Goal: Use online tool/utility: Utilize a website feature to perform a specific function

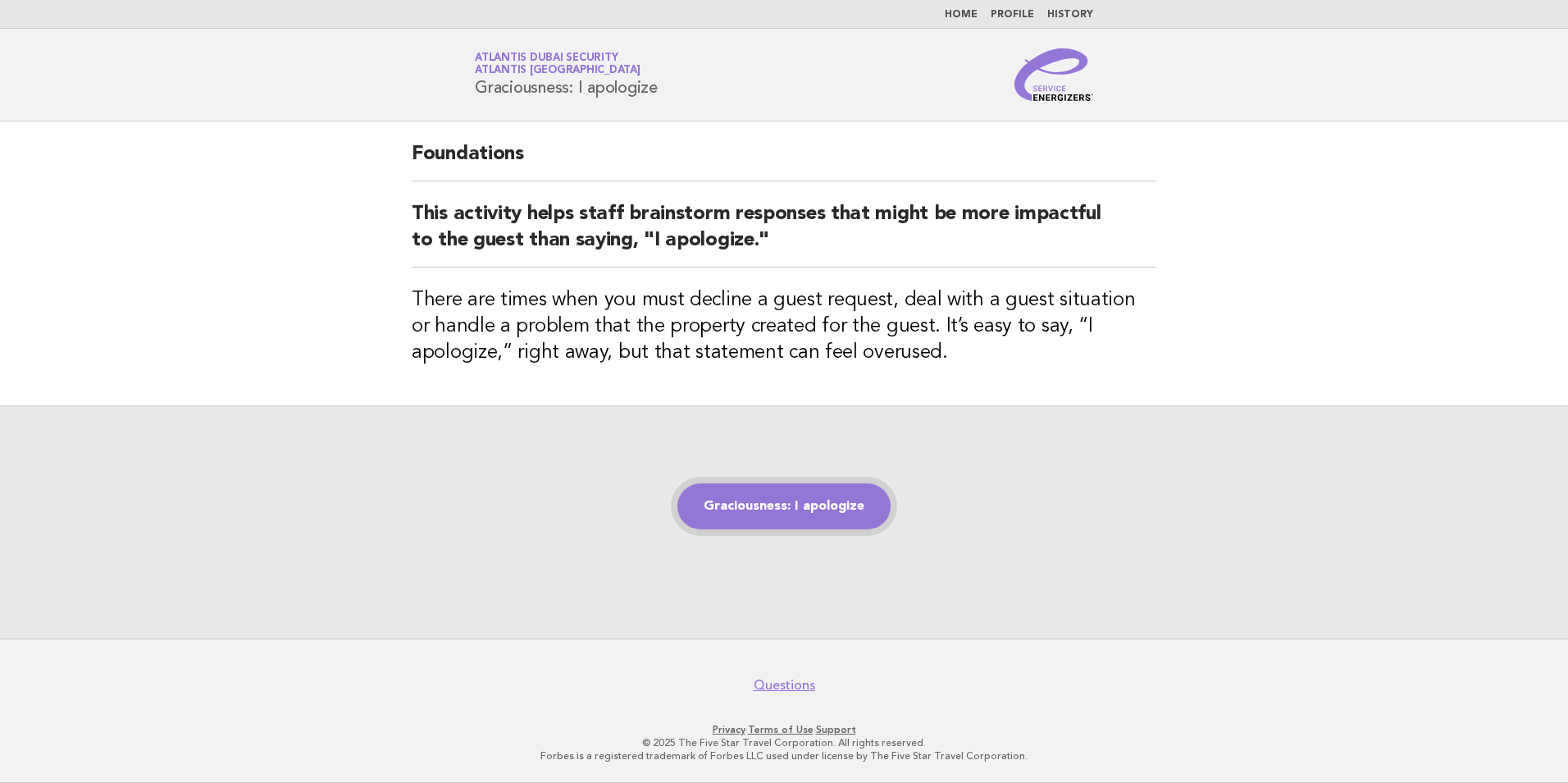
click at [787, 509] on link "Graciousness: I apologize" at bounding box center [784, 506] width 214 height 46
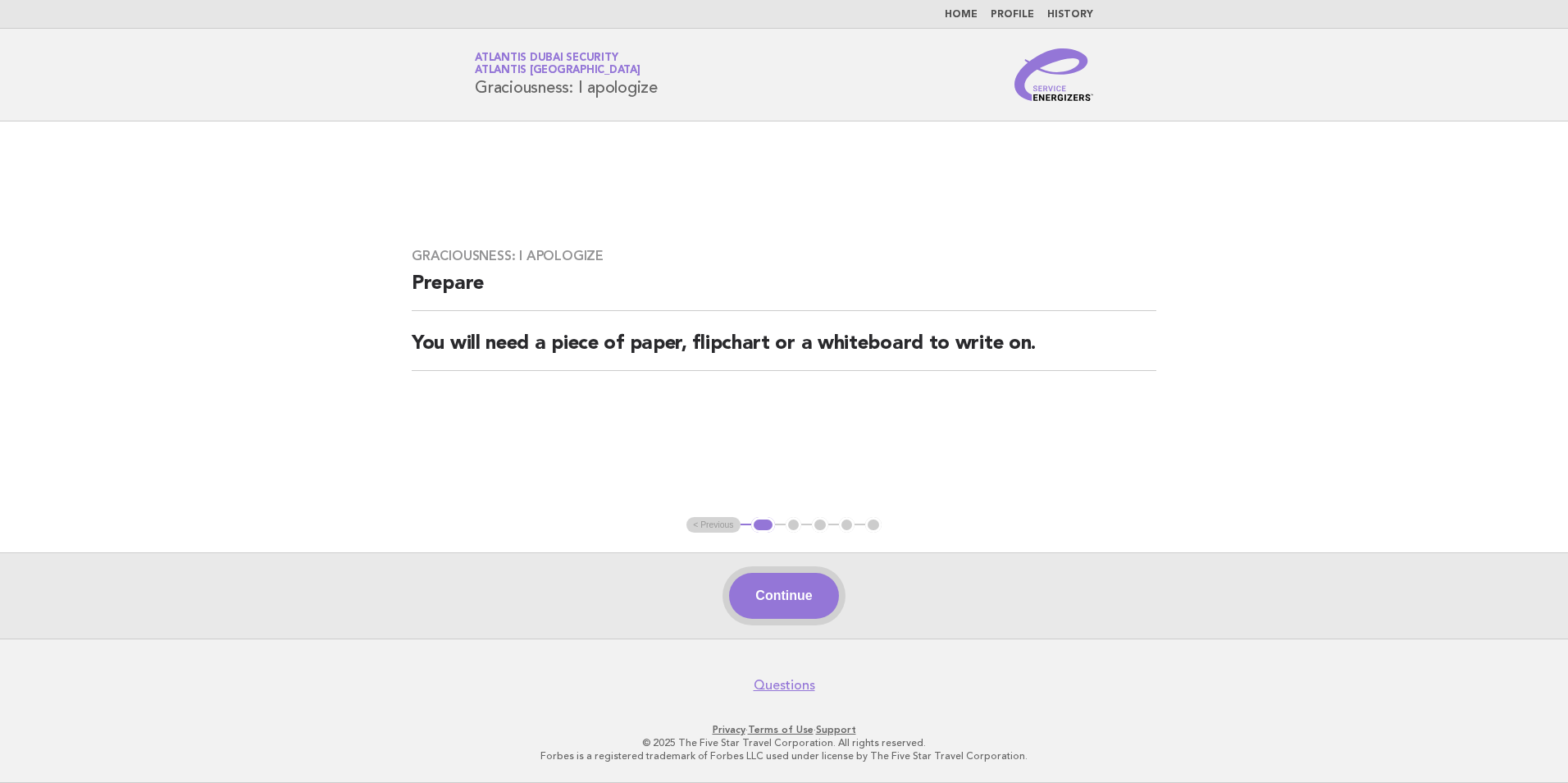
click at [792, 606] on button "Continue" at bounding box center [784, 596] width 109 height 46
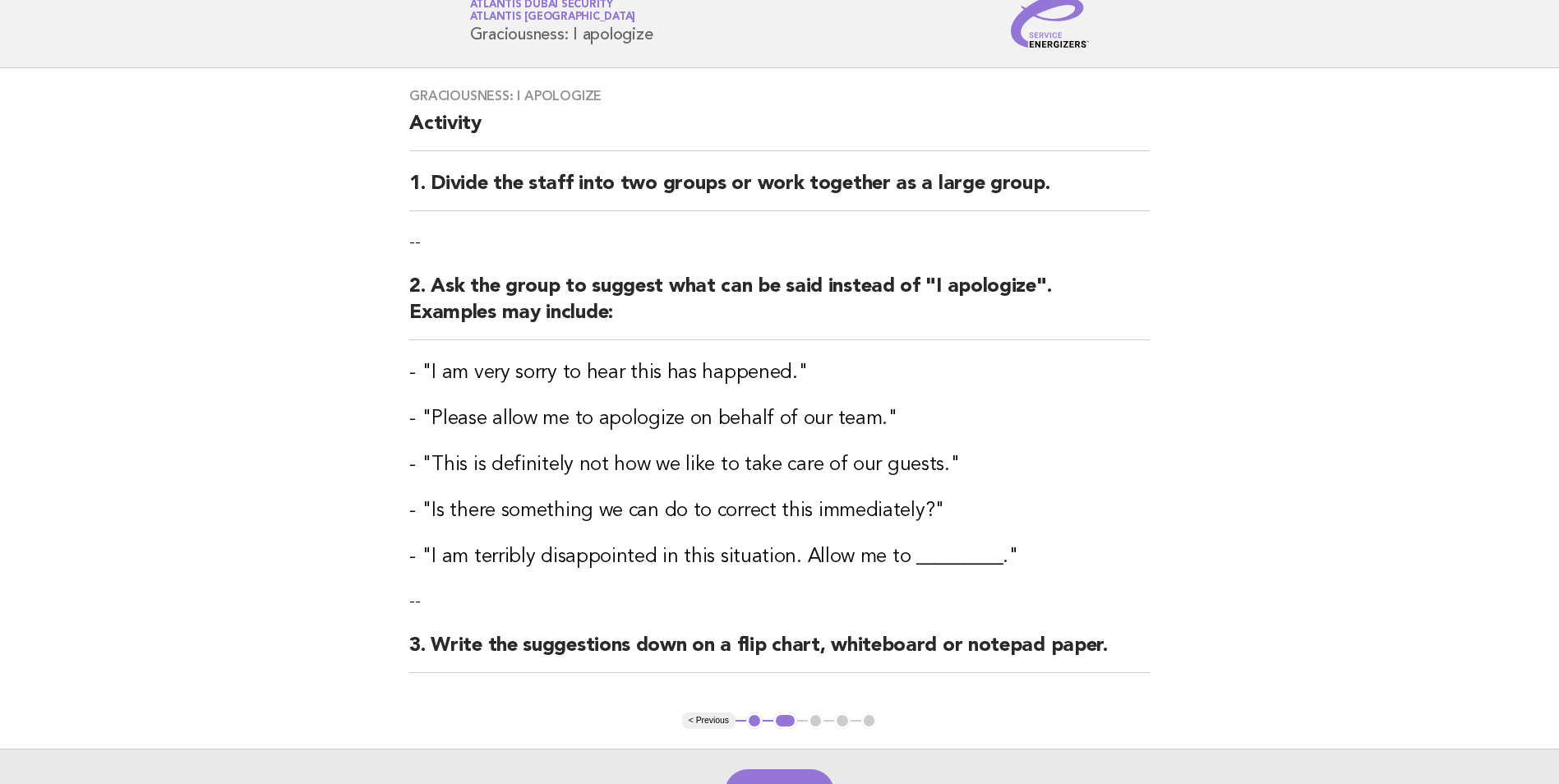
scroll to position [82, 0]
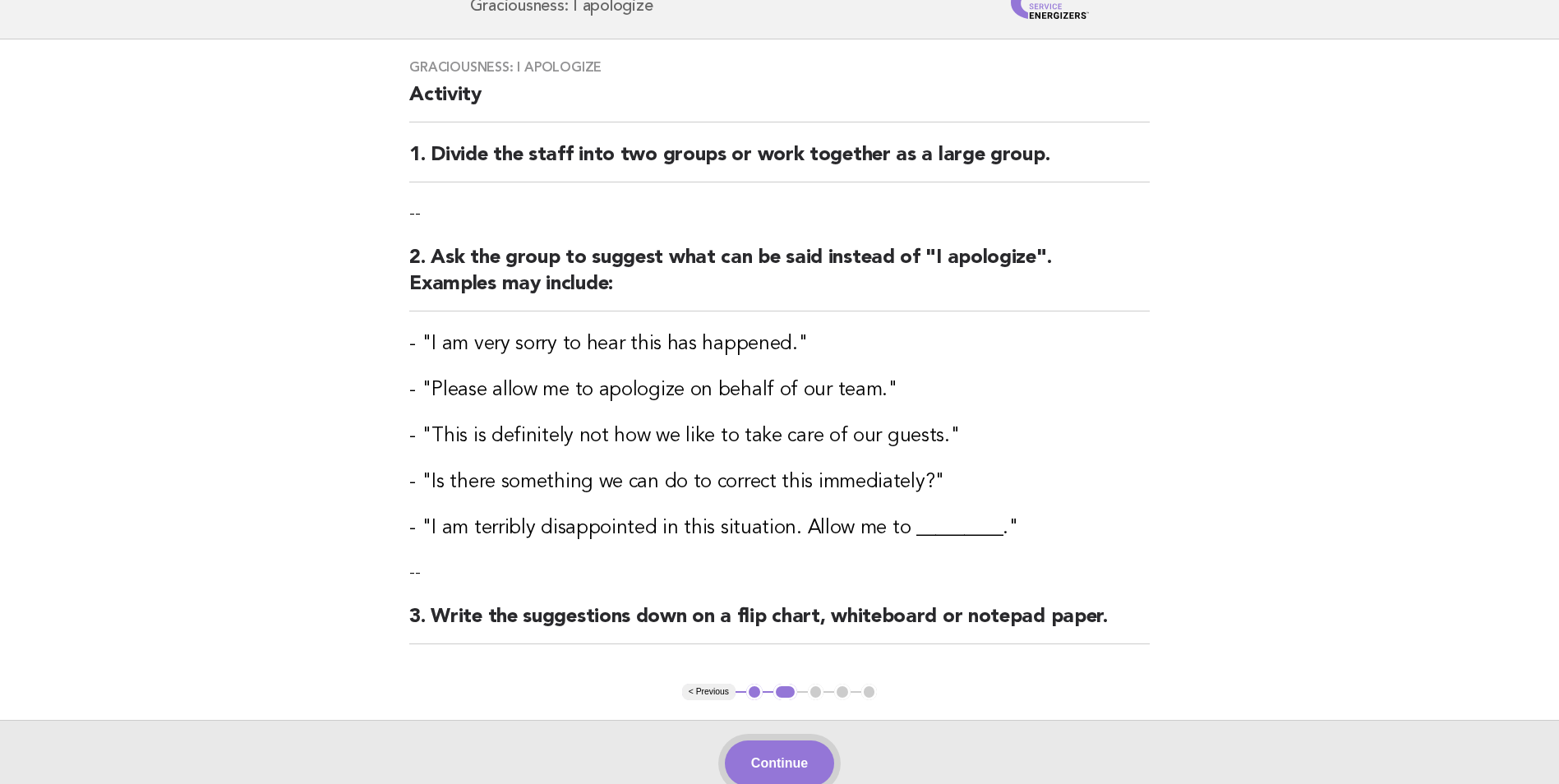
click at [775, 767] on button "Continue" at bounding box center [780, 763] width 110 height 46
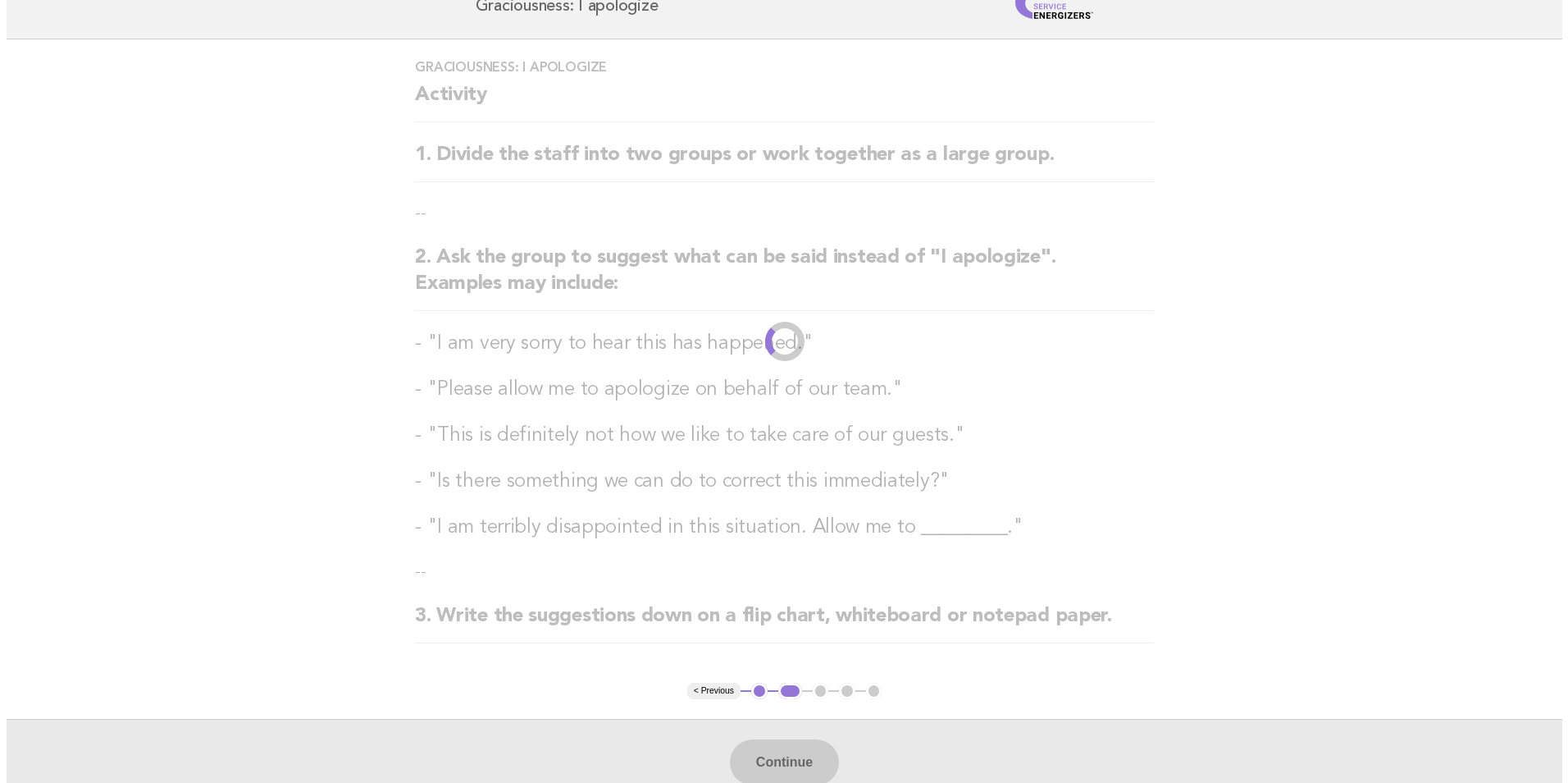
scroll to position [0, 0]
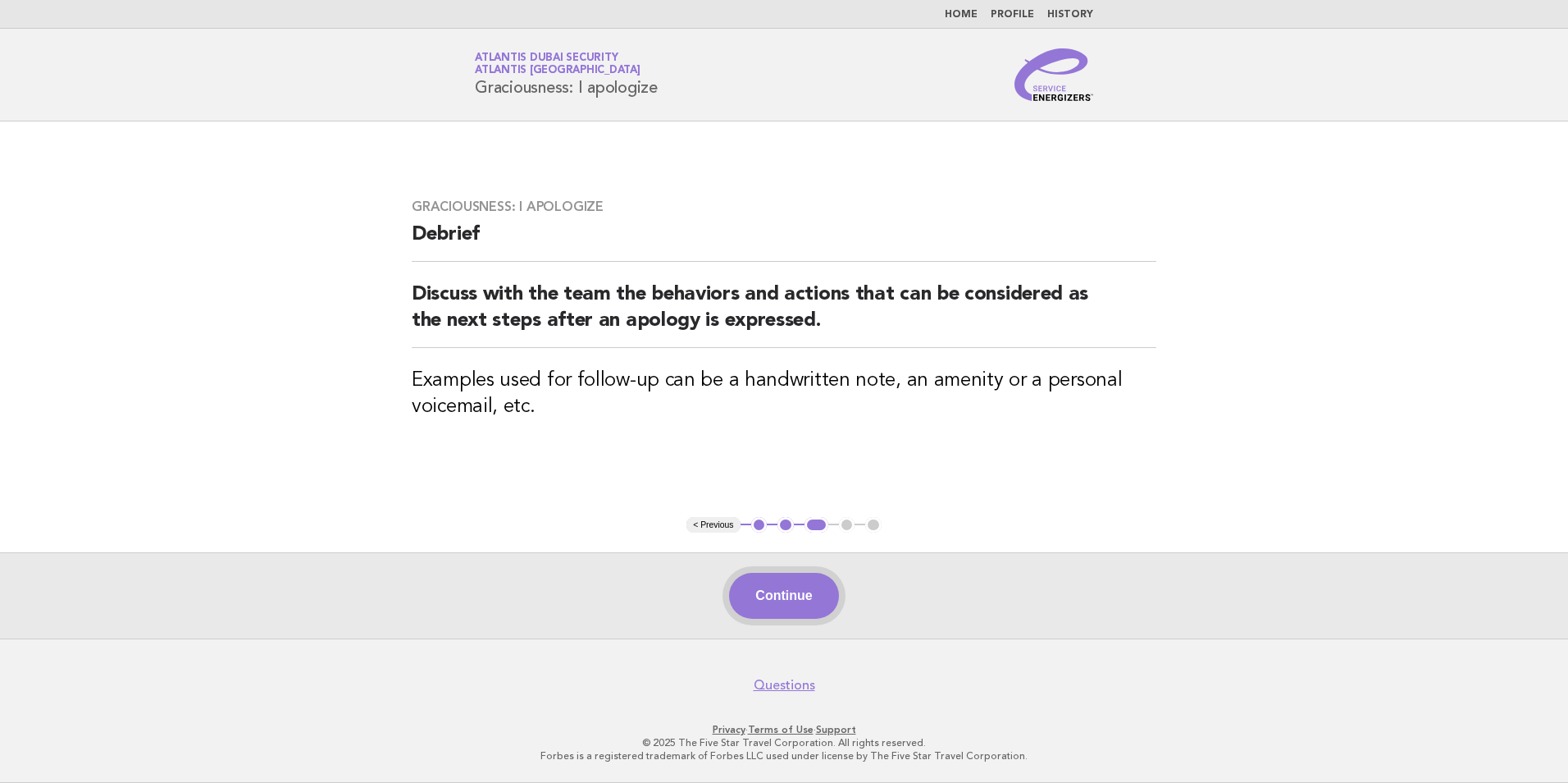
click at [768, 606] on button "Continue" at bounding box center [784, 596] width 109 height 46
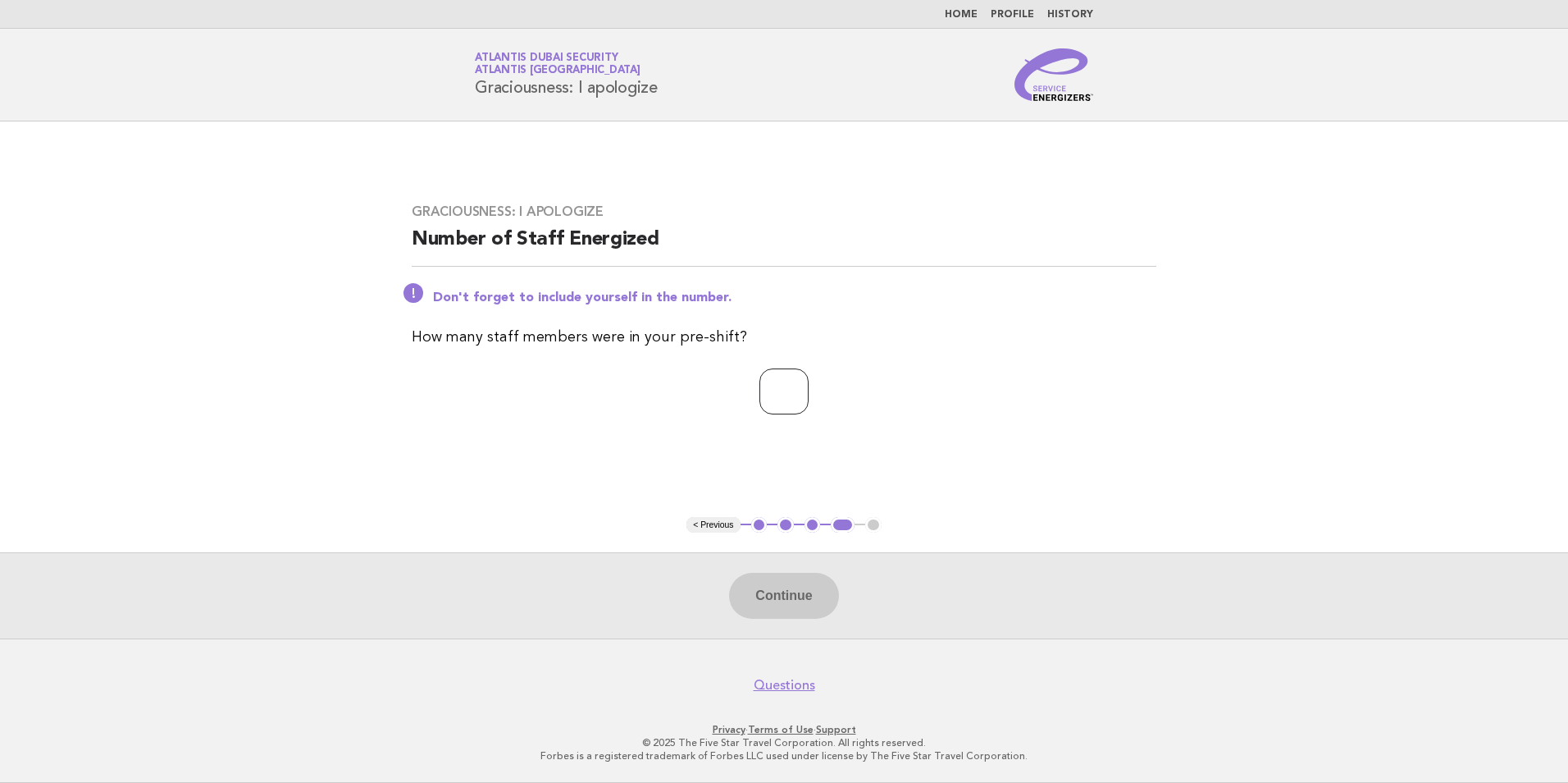
type input "*"
click at [808, 388] on input "*" at bounding box center [784, 391] width 49 height 46
type input "*"
click at [776, 605] on button "Continue" at bounding box center [784, 596] width 109 height 46
